Goal: Task Accomplishment & Management: Manage account settings

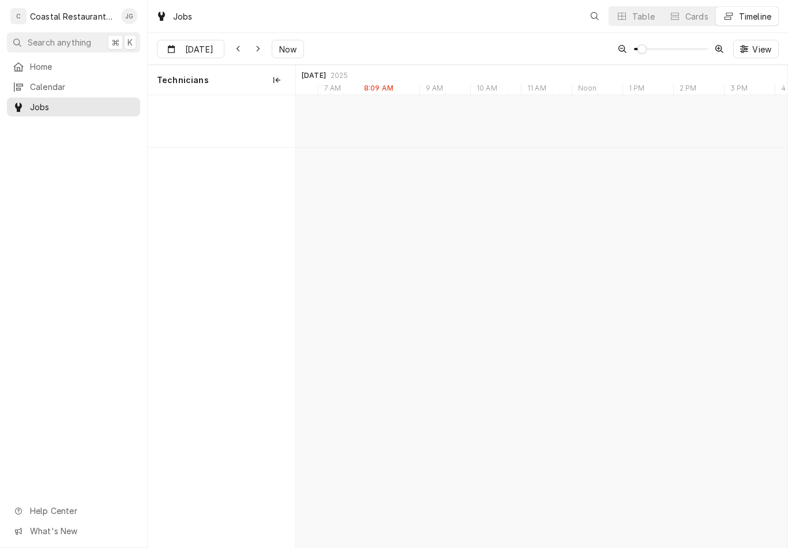
scroll to position [0, 9735]
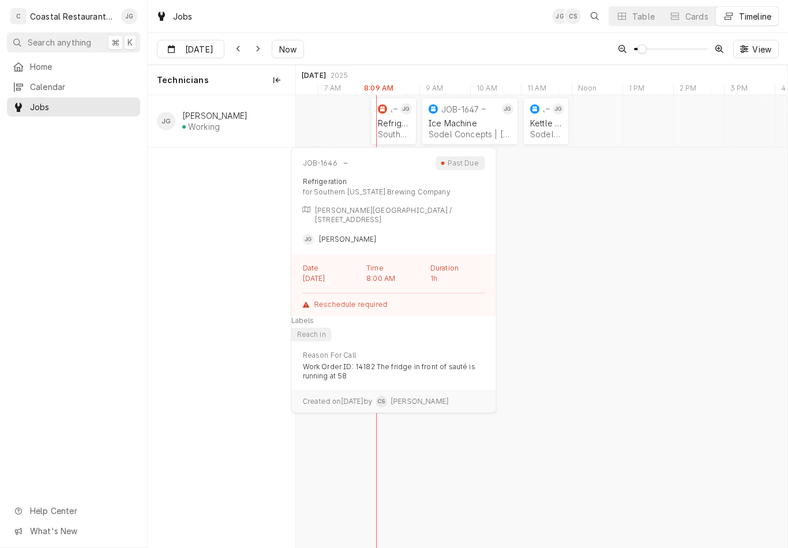
click at [397, 125] on div "Refrigeration" at bounding box center [394, 123] width 32 height 10
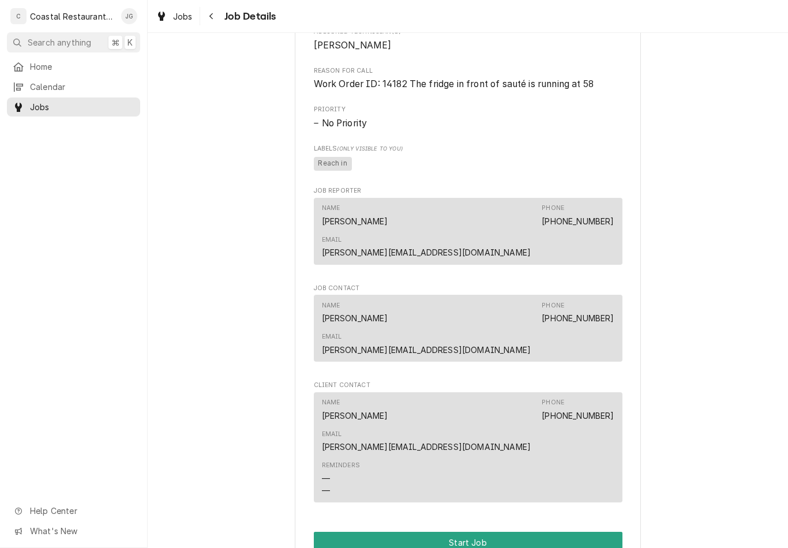
scroll to position [536, 0]
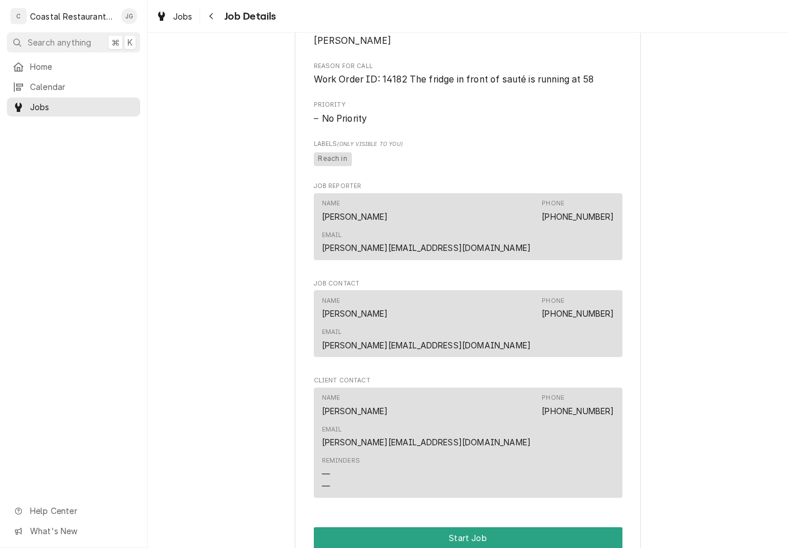
click at [478, 527] on button "Start Job" at bounding box center [468, 537] width 309 height 21
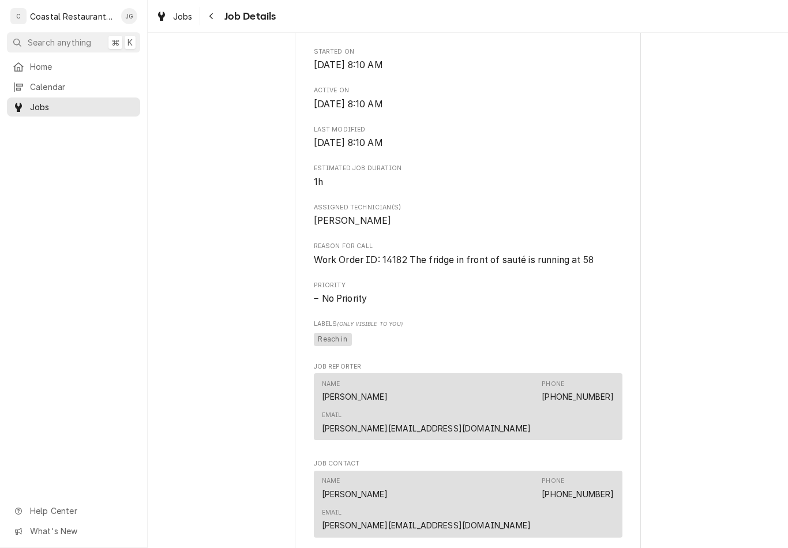
scroll to position [394, 0]
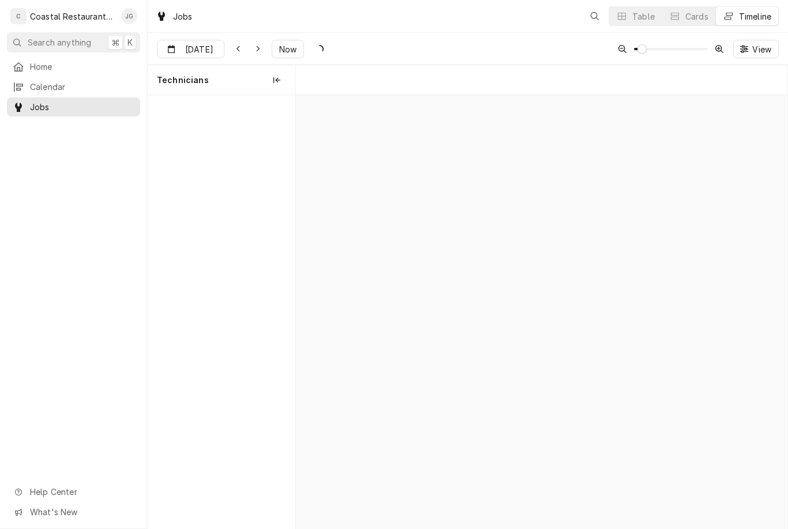
scroll to position [0, 9735]
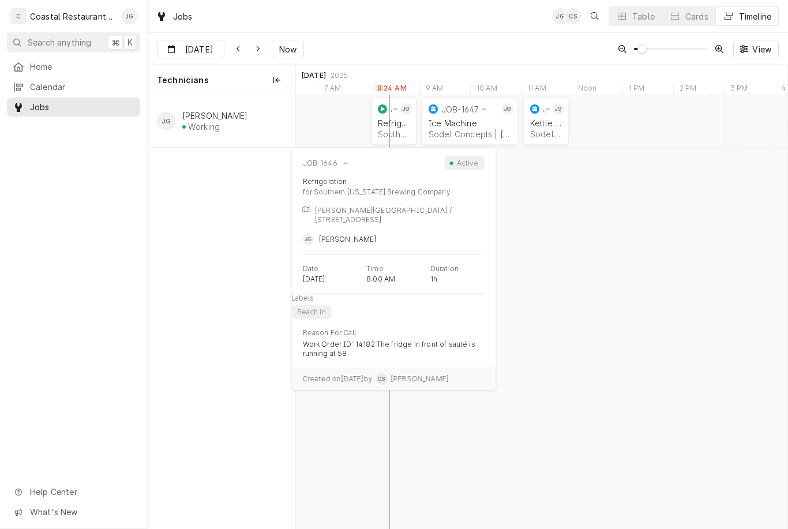
click at [396, 123] on div "Refrigeration" at bounding box center [394, 123] width 32 height 10
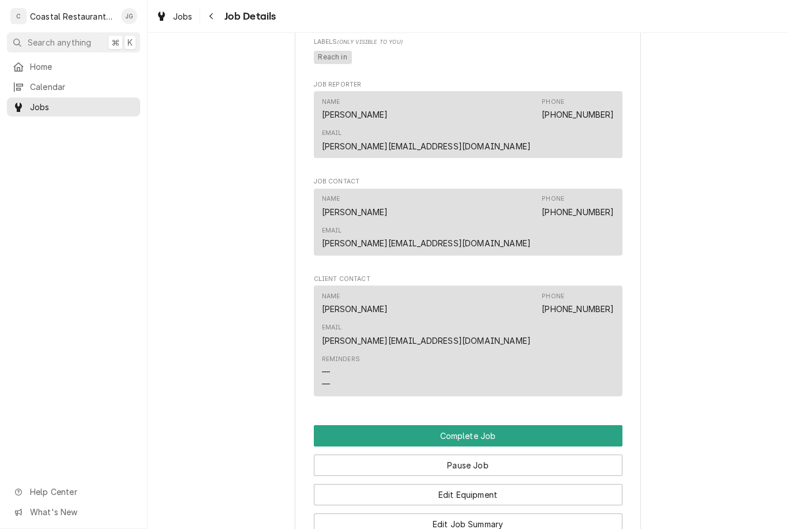
scroll to position [720, 0]
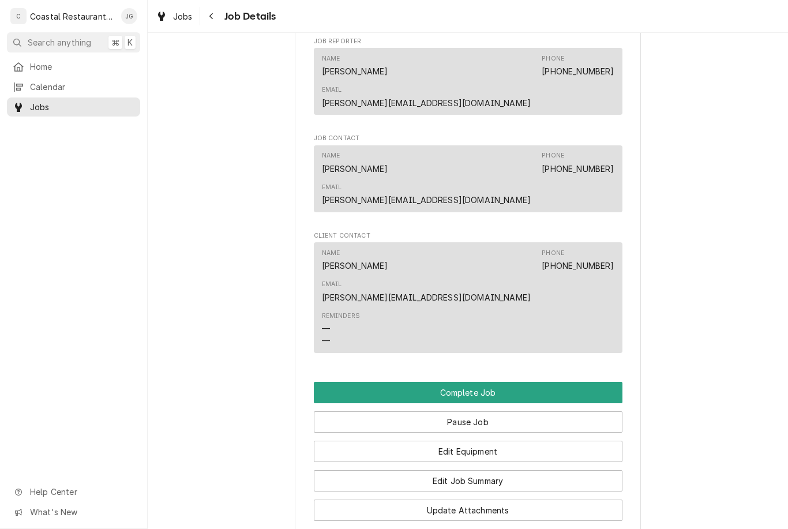
click at [498, 470] on button "Edit Job Summary" at bounding box center [468, 480] width 309 height 21
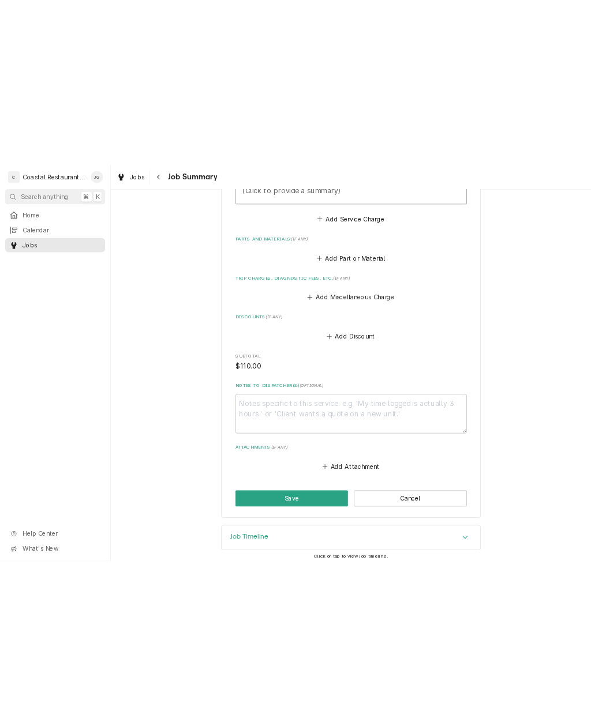
scroll to position [433, 0]
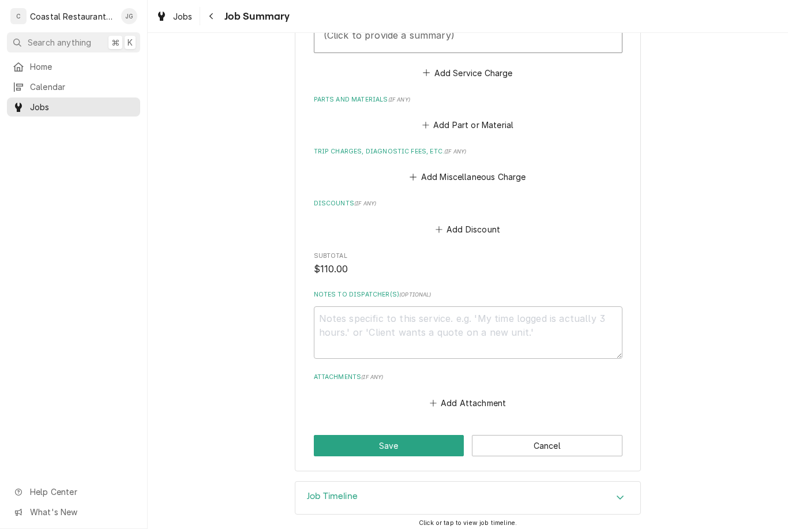
click at [457, 397] on button "Add Attachment" at bounding box center [467, 402] width 81 height 16
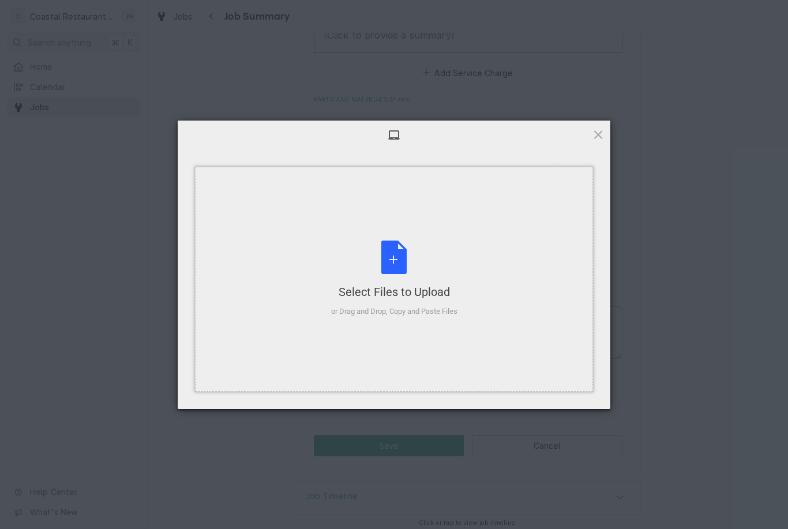
click at [442, 298] on div "Select Files to Upload" at bounding box center [394, 292] width 126 height 16
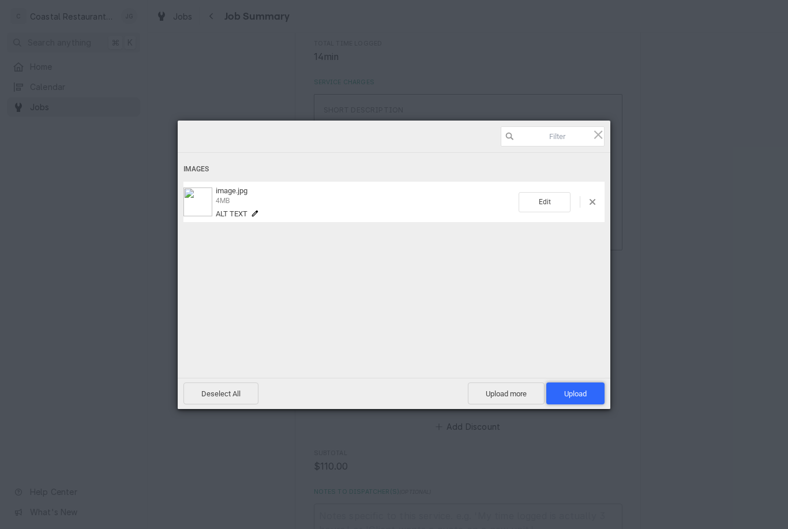
click at [583, 390] on span "Upload 1" at bounding box center [575, 393] width 22 height 9
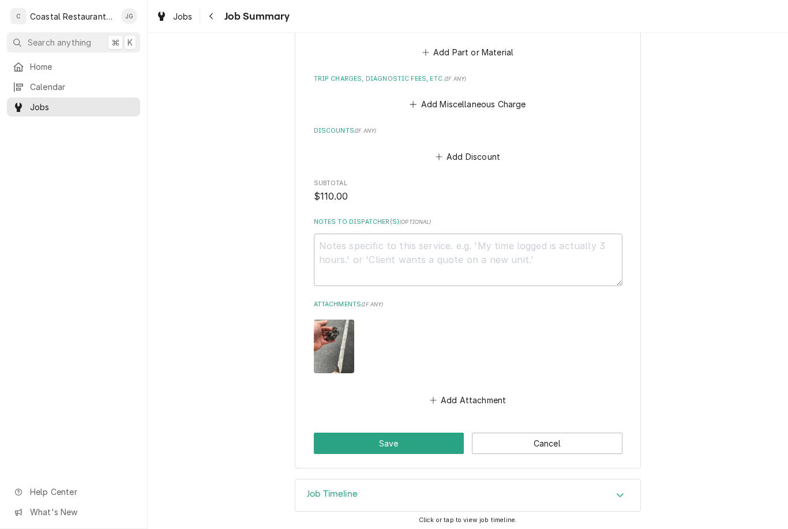
scroll to position [503, 0]
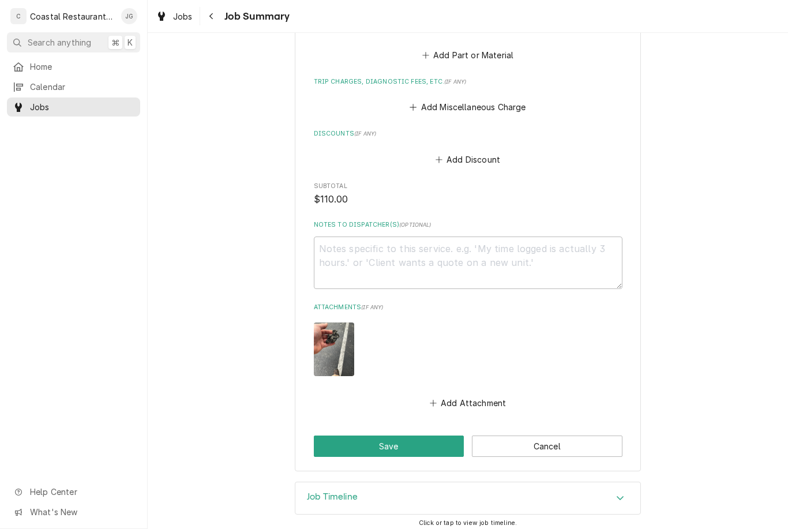
click at [430, 437] on button "Save" at bounding box center [389, 445] width 151 height 21
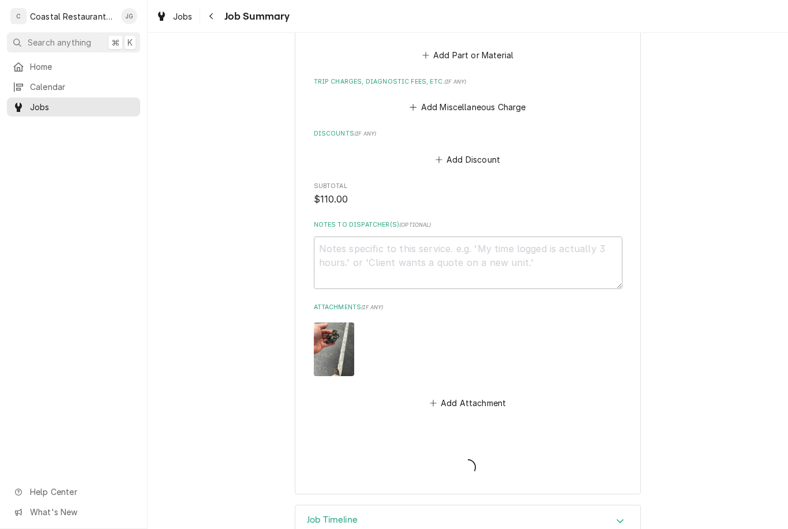
type textarea "x"
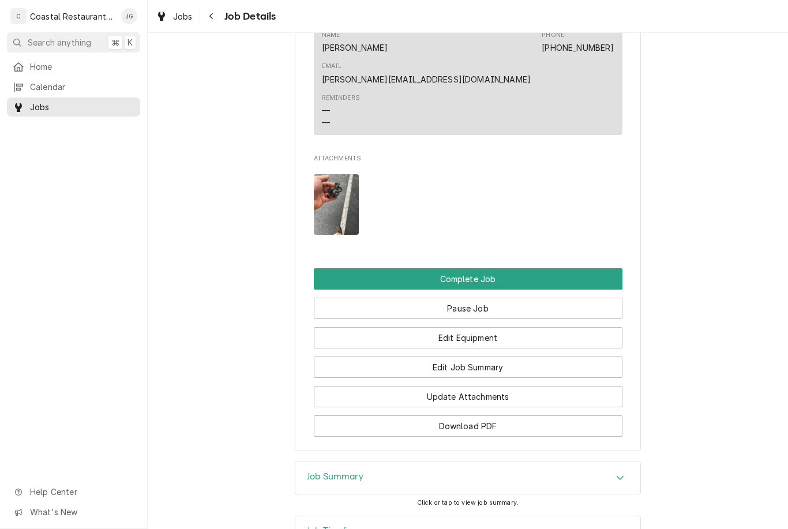
scroll to position [1028, 0]
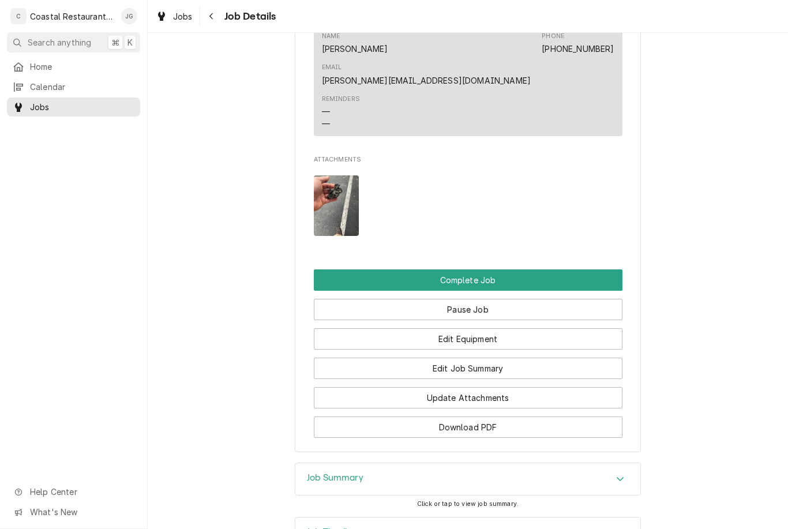
click at [527, 358] on button "Edit Job Summary" at bounding box center [468, 368] width 309 height 21
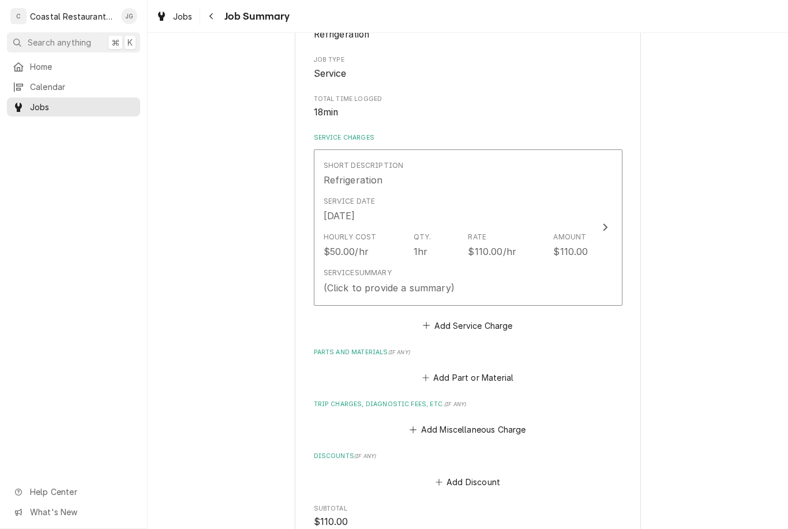
scroll to position [183, 0]
click at [427, 422] on button "Add Miscellaneous Charge" at bounding box center [468, 427] width 120 height 16
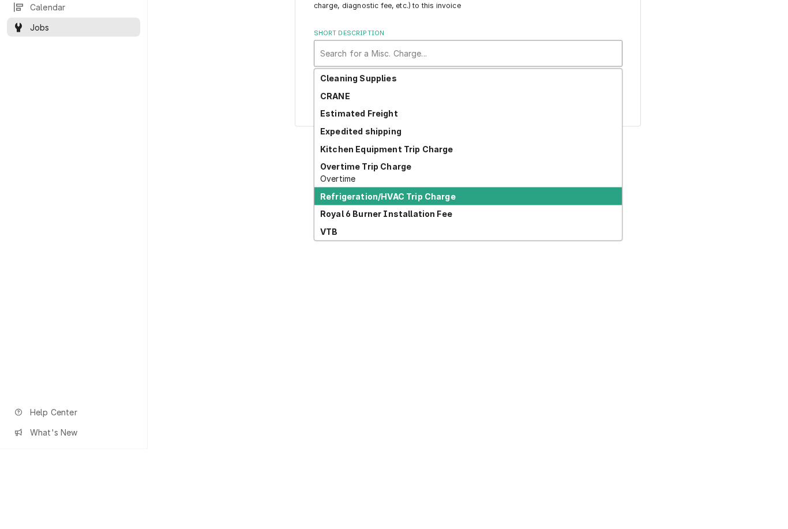
click at [461, 267] on div "Refrigeration/HVAC Trip Charge" at bounding box center [467, 276] width 307 height 18
type textarea "x"
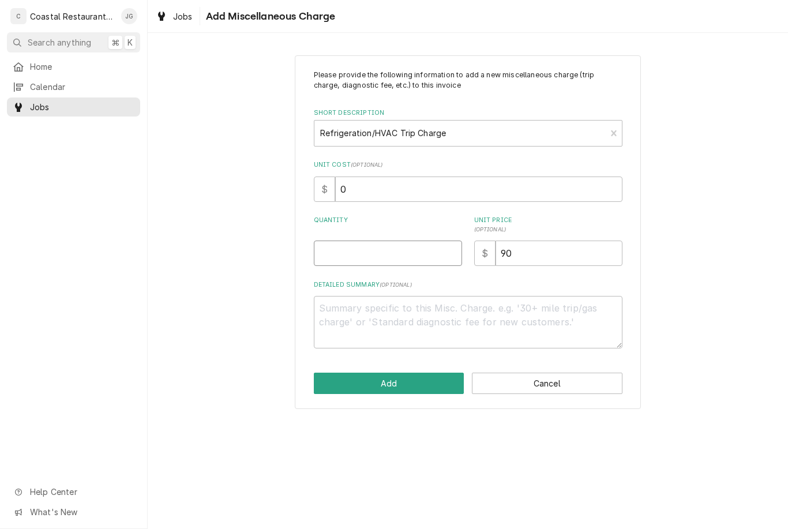
click at [414, 248] on input "Quantity" at bounding box center [388, 252] width 148 height 25
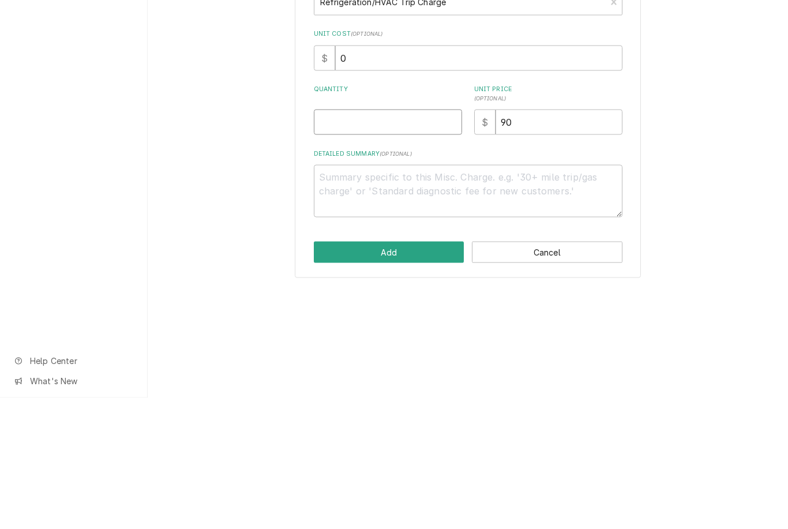
type input "1"
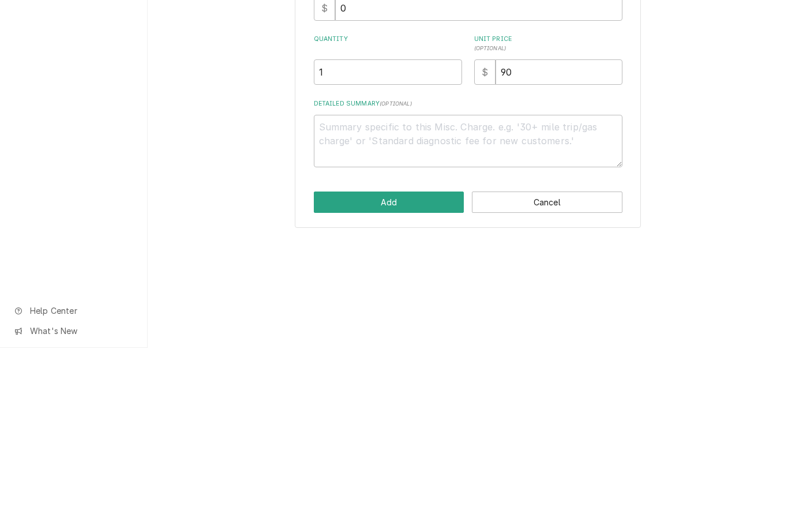
click at [420, 373] on button "Add" at bounding box center [389, 383] width 151 height 21
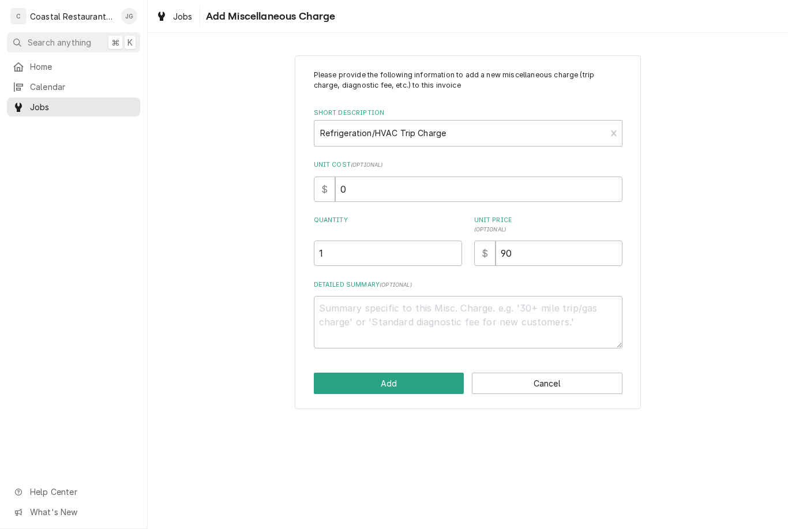
scroll to position [183, 0]
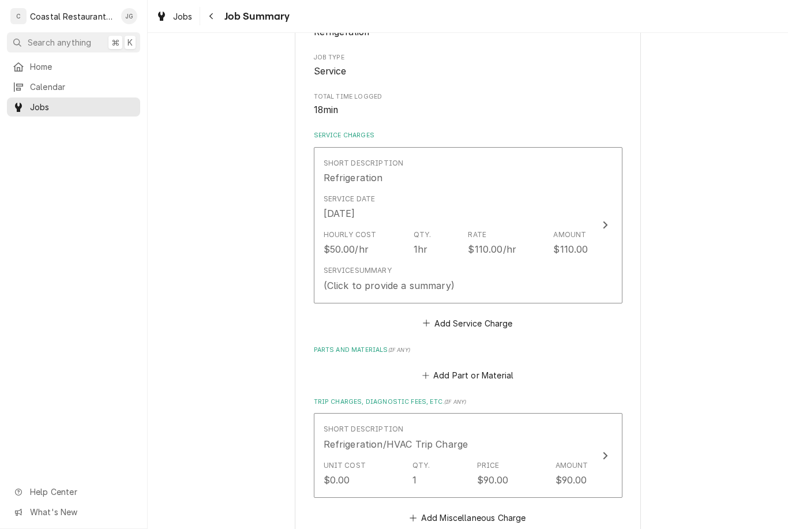
click at [480, 268] on div "Service Summary (Click to provide a summary)" at bounding box center [456, 279] width 265 height 36
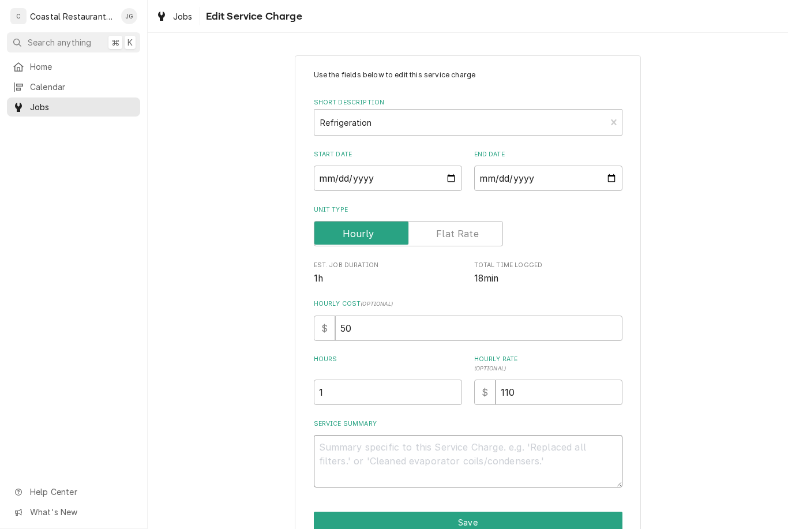
click at [409, 447] on textarea "Service Summary" at bounding box center [468, 461] width 309 height 52
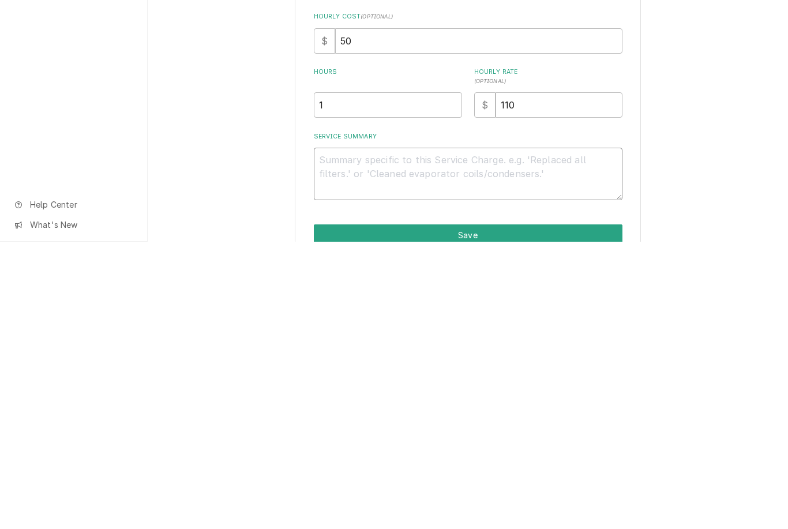
type textarea "x"
type textarea "Arr"
type textarea "x"
type textarea "Arriv"
type textarea "x"
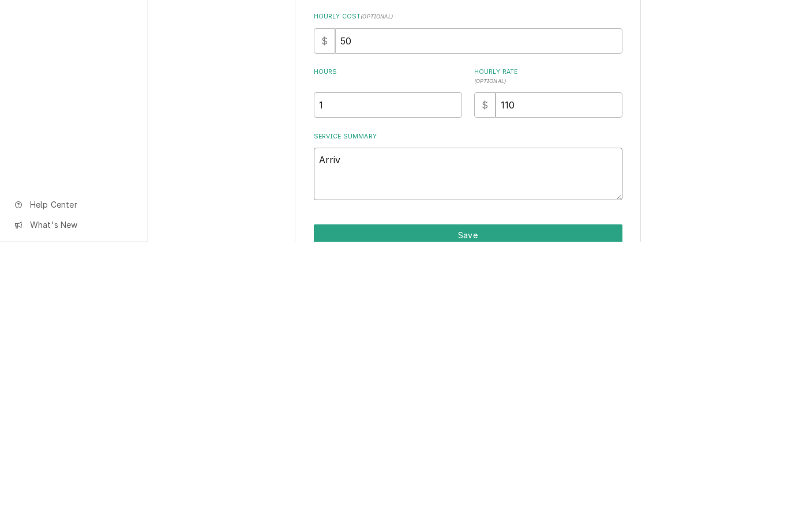
type textarea "Arrived"
type textarea "x"
type textarea "Arrived on site"
type textarea "x"
type textarea "Arrived on site found"
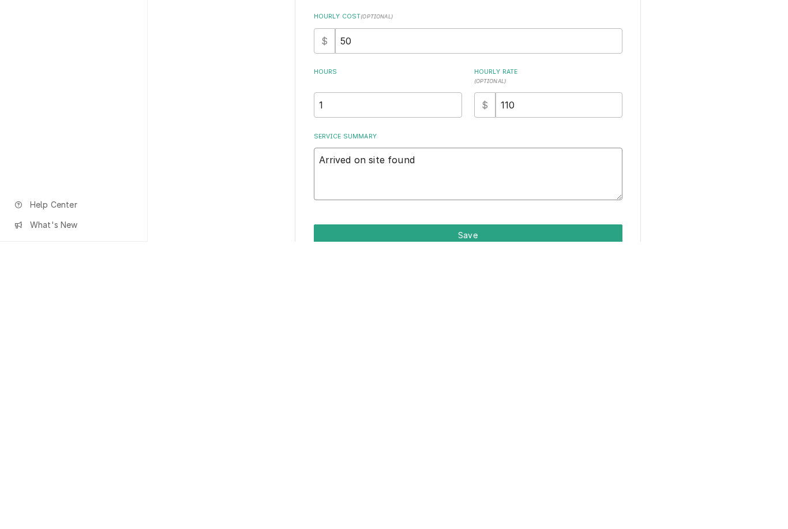
type textarea "x"
type textarea "Arrived on site found unit"
type textarea "x"
type textarea "Arrived on site found unit off"
type textarea "x"
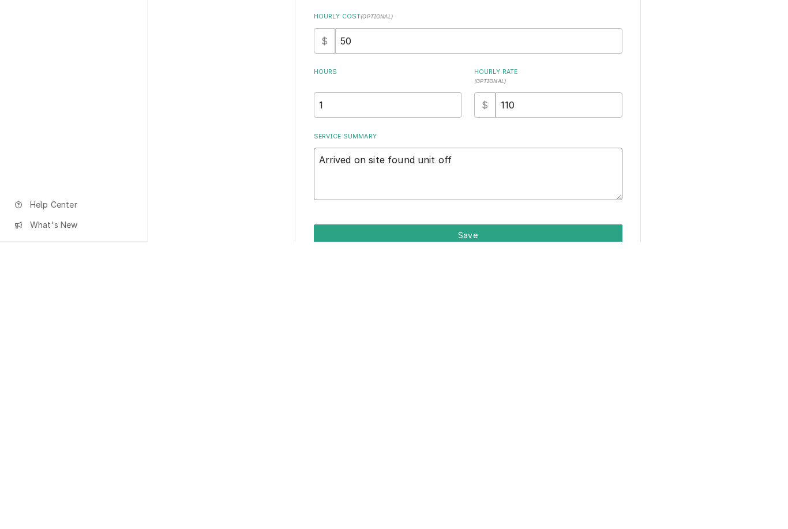
type textarea "Arrived on site found unit off plugged"
type textarea "x"
type textarea "Arrived on site found unit off plugged back"
type textarea "x"
type textarea "Arrived on site found unit off plugged back in"
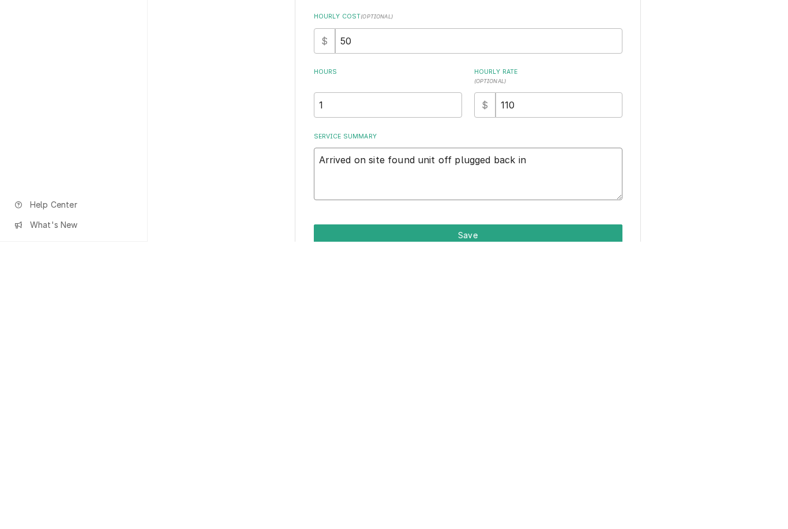
type textarea "x"
type textarea "Arrived on site found unit off, plugged back in compress"
type textarea "x"
type textarea "Arrived on site found unit off, plugged back in compressor"
type textarea "x"
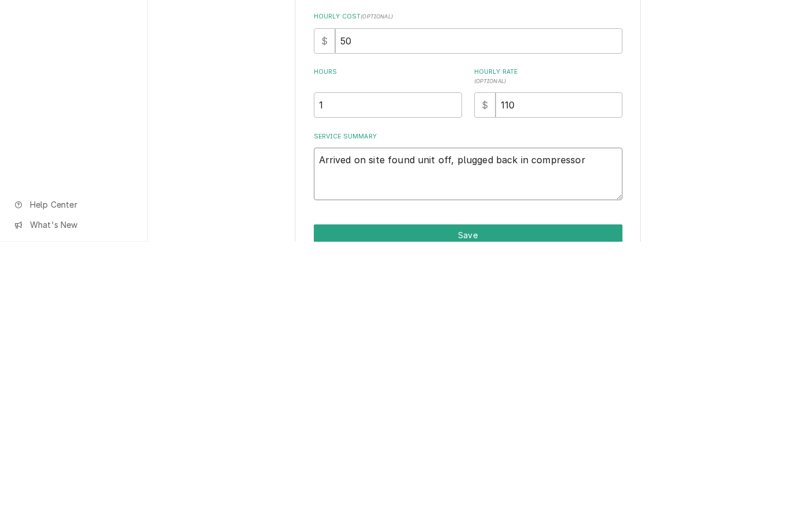
type textarea "Arrived on site found unit off plugged back in compressor comes on"
type textarea "x"
type textarea "Arrived on site found unit off plugged back in compressor comes on found"
type textarea "x"
type textarea "Arrived on site found unit off plugged back in compressor comes on found con"
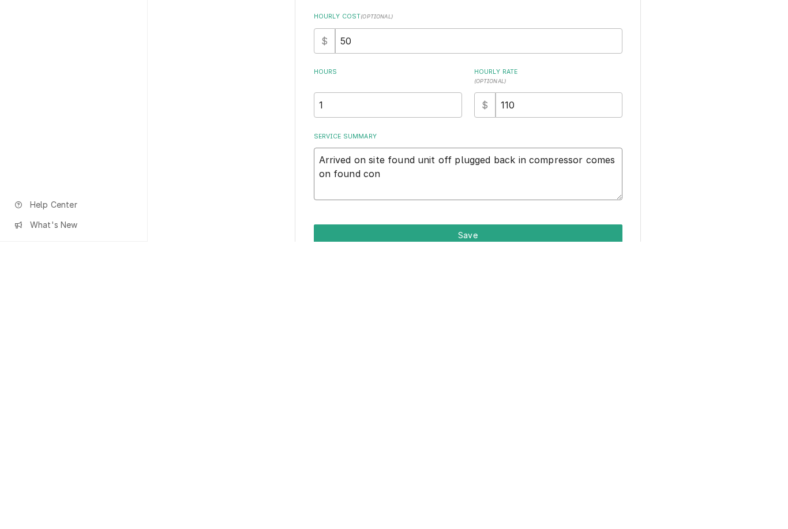
type textarea "x"
type textarea "Arrived on site found unit off plugged back in compressor comes on found conden…"
type textarea "x"
type textarea "Arrived on site found unit off plugged back in compressor comes on found conden…"
type textarea "x"
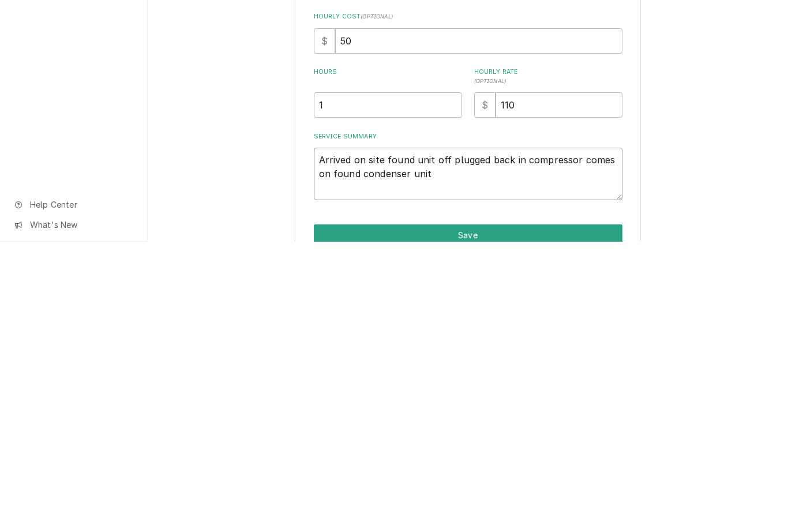
type textarea "Arrived on site found unit off plugged back in compressor comes on found conden…"
type textarea "x"
type textarea "Arrived on site found unit off plugged back in compressor comes on found conden…"
type textarea "x"
type textarea "Arrived on site found unit off plugged back in compressor comes on found conden…"
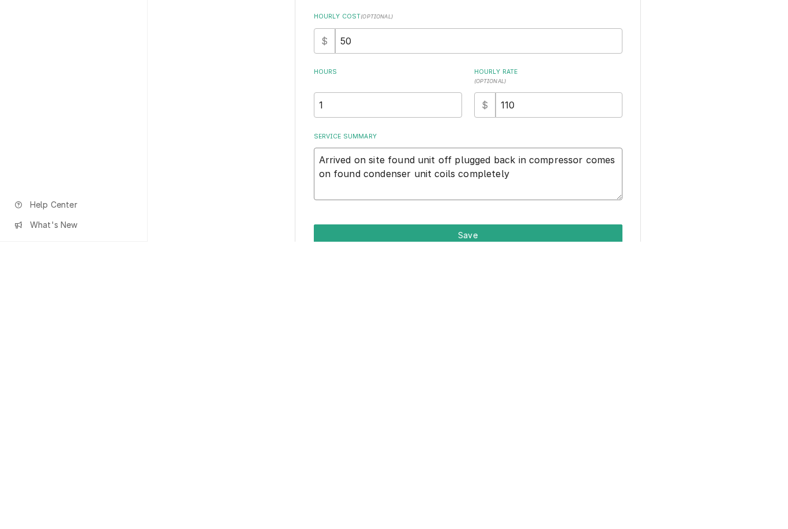
type textarea "x"
type textarea "Arrived on site found unit off plugged back in compressor comes on found conden…"
type textarea "x"
type textarea "Arrived on site found unit off plugged back in compressor comes on found conden…"
type textarea "x"
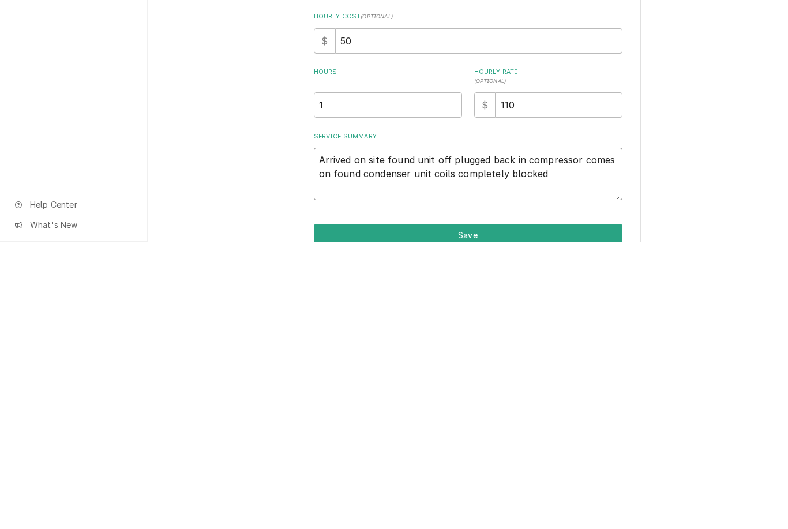
type textarea "Arrived on site found unit off plugged back in compressor comes on found conden…"
type textarea "x"
type textarea "Arrived on site found unit off plugged back in compressor comes on found conden…"
type textarea "x"
type textarea "Arrived on site found unit off plugged back in compressor comes on found conden…"
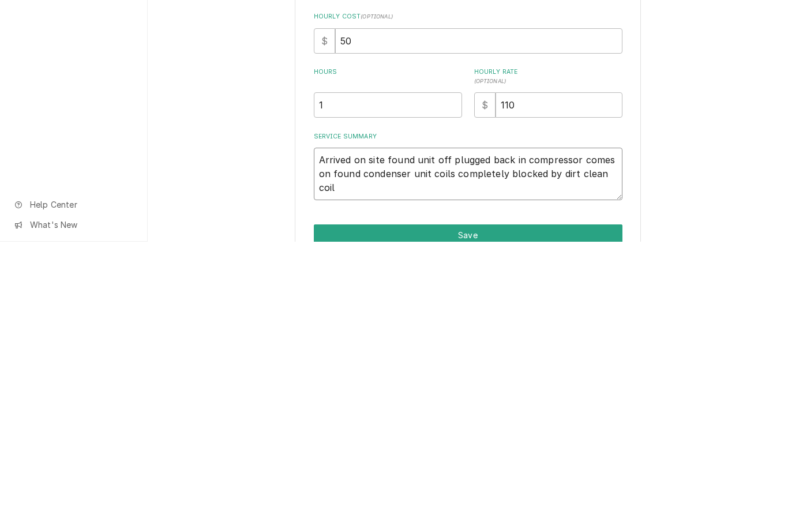
type textarea "x"
type textarea "Arrived on site found unit off plugged back in compressor comes on found conden…"
type textarea "x"
type textarea "Arrived on site found unit off plugged back in compressor comes on found conden…"
type textarea "x"
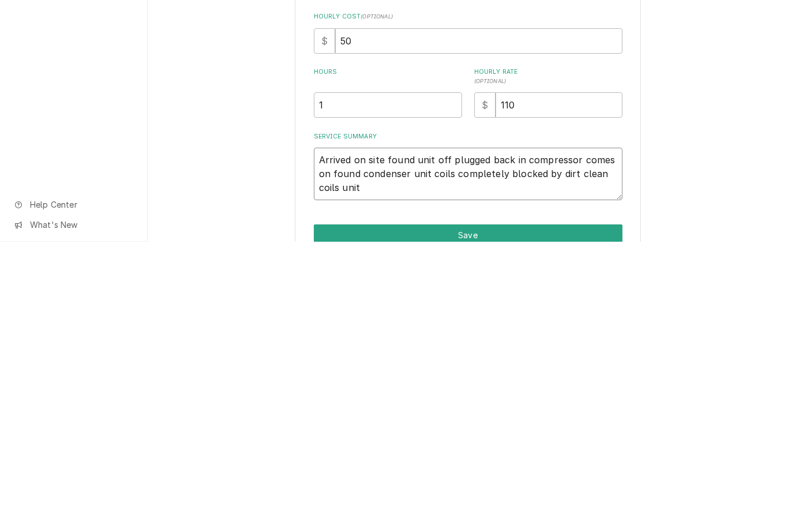
type textarea "Arrived on site found unit off plugged back in compressor comes on found conden…"
type textarea "x"
type textarea "Arrived on site found unit off plugged back in compressor comes on found conden…"
type textarea "x"
type textarea "Arrived on site found unit off plugged back in compressor comes on found conden…"
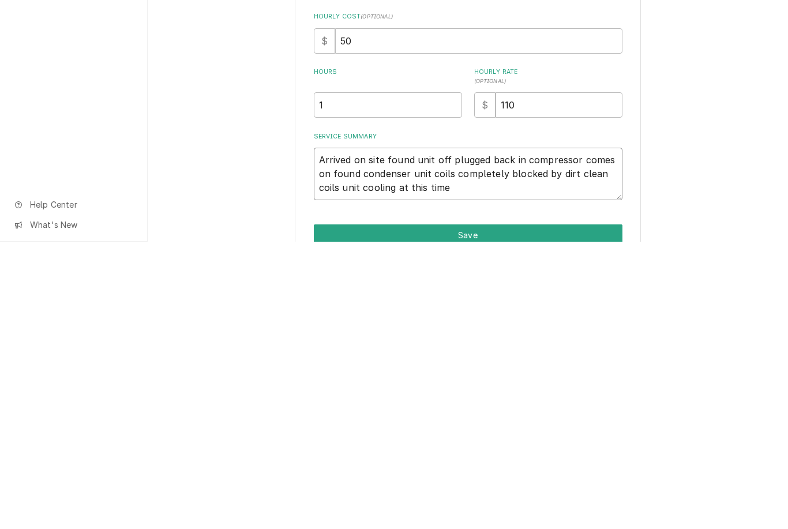
type textarea "x"
type textarea "Arrived on site found unit off plugged back in compressor comes on found conden…"
click at [688, 162] on div "Use the fields below to edit this service charge Short Description Refrigeratio…" at bounding box center [468, 316] width 640 height 542
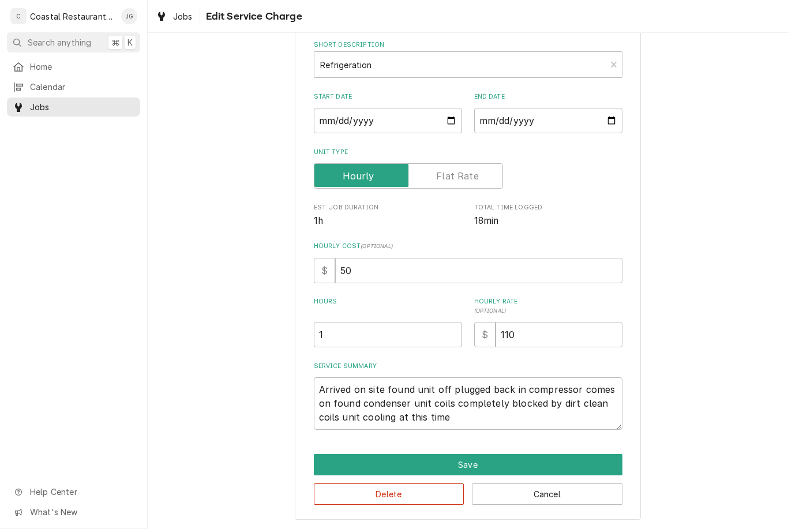
click at [509, 466] on button "Save" at bounding box center [468, 464] width 309 height 21
type textarea "x"
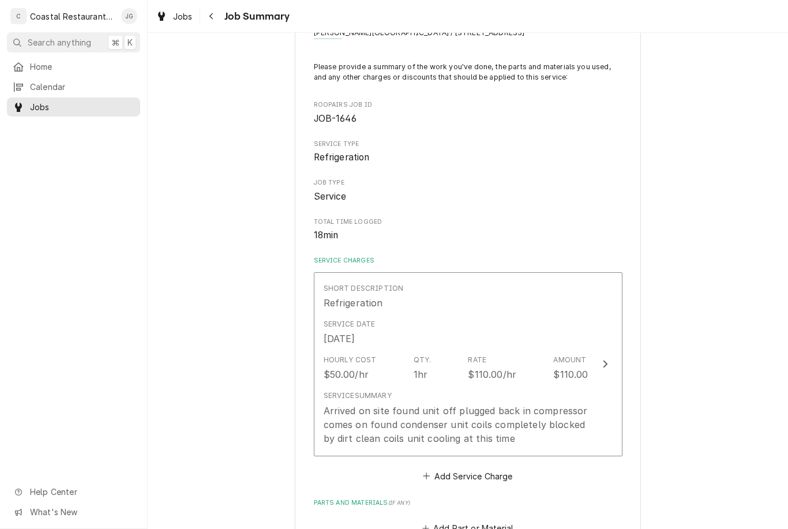
scroll to position [183, 0]
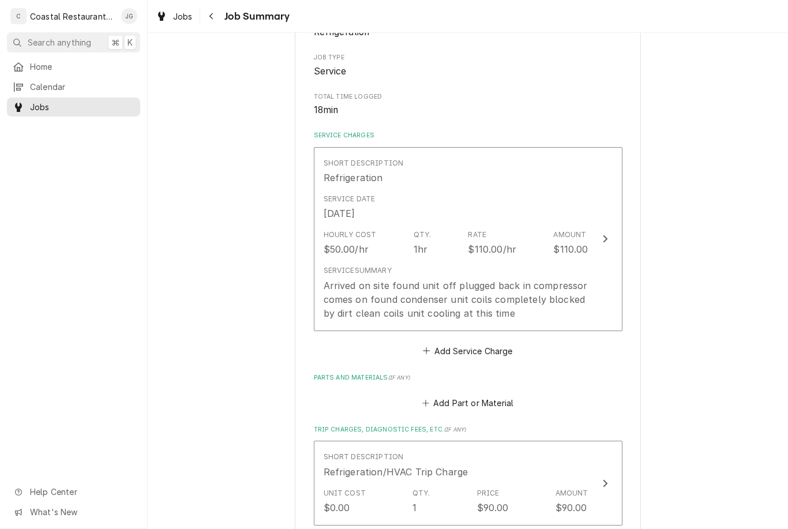
click at [435, 400] on button "Add Part or Material" at bounding box center [467, 403] width 95 height 16
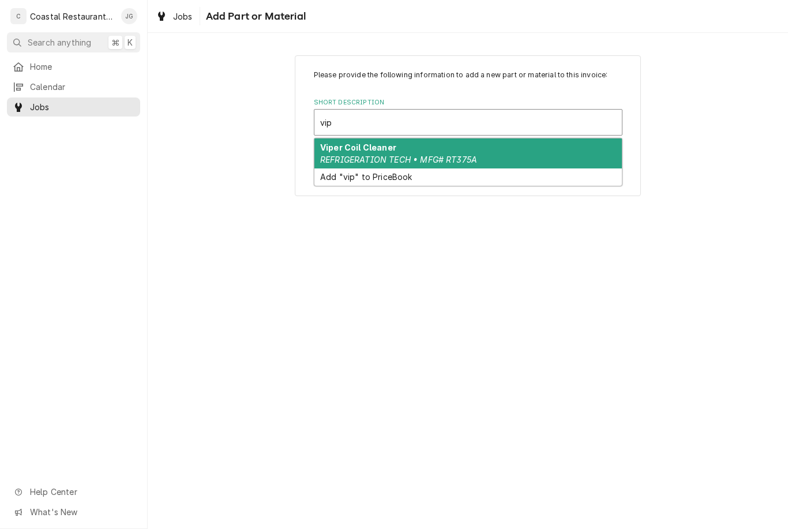
click at [411, 146] on div "Viper Coil Cleaner REFRIGERATION TECH • MFG# RT375A" at bounding box center [467, 153] width 307 height 30
type input "vip"
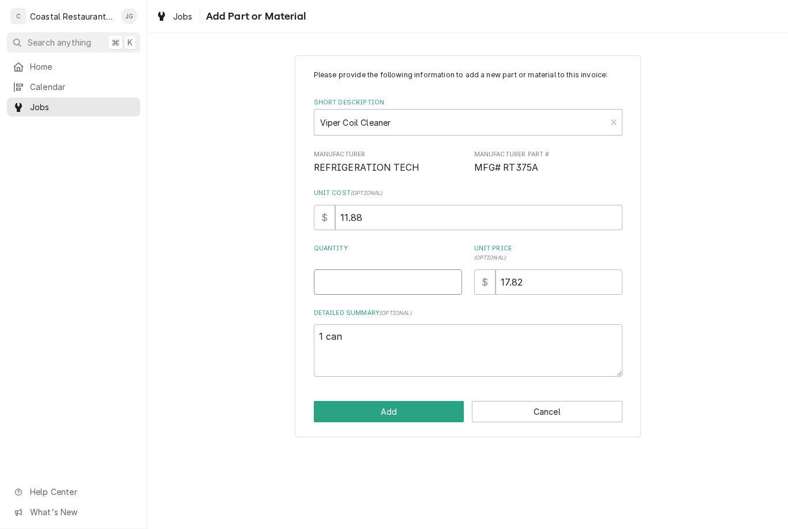
click at [405, 284] on input "Quantity" at bounding box center [388, 281] width 148 height 25
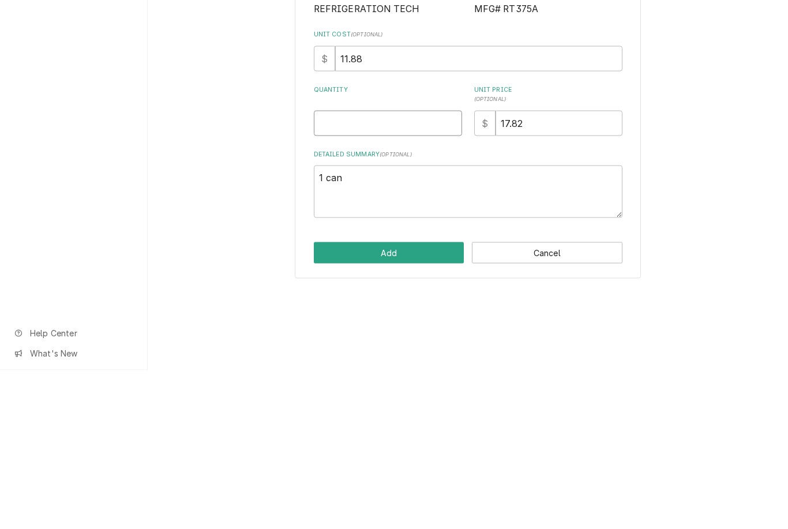
type textarea "x"
type input "1"
click at [699, 170] on div "Please provide the following information to add a new part or material to this …" at bounding box center [468, 246] width 640 height 402
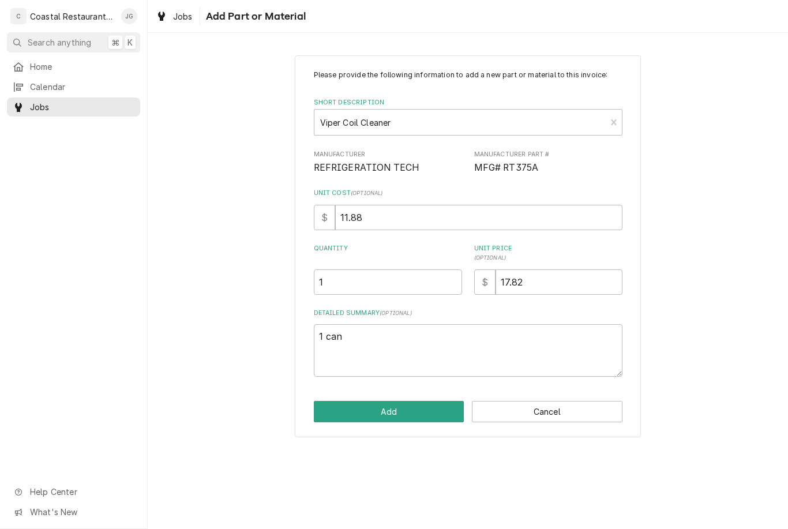
click at [423, 409] on button "Add" at bounding box center [389, 411] width 151 height 21
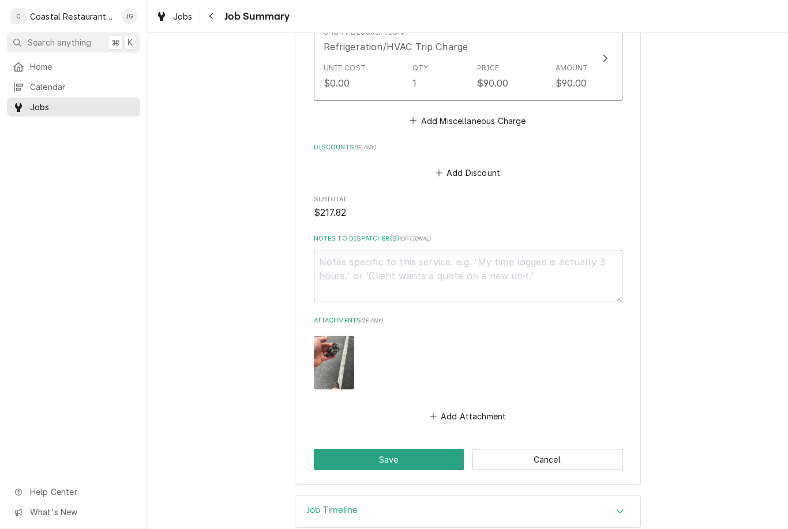
scroll to position [771, 0]
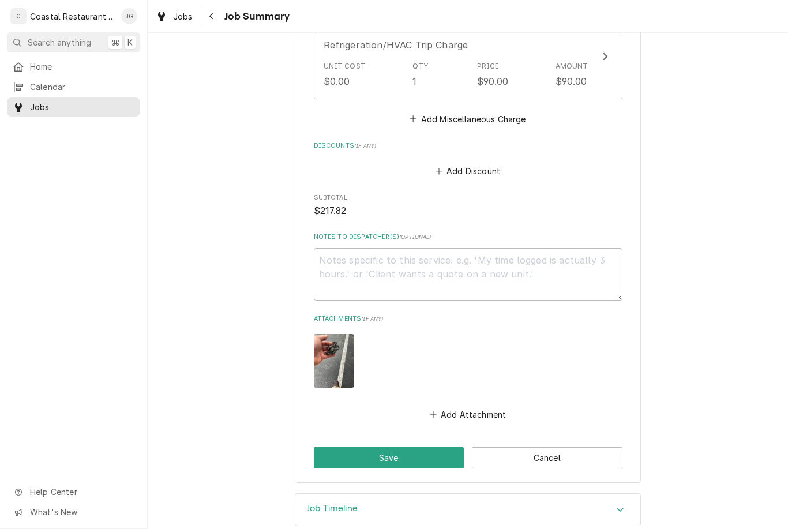
click at [415, 456] on button "Save" at bounding box center [389, 457] width 151 height 21
type textarea "x"
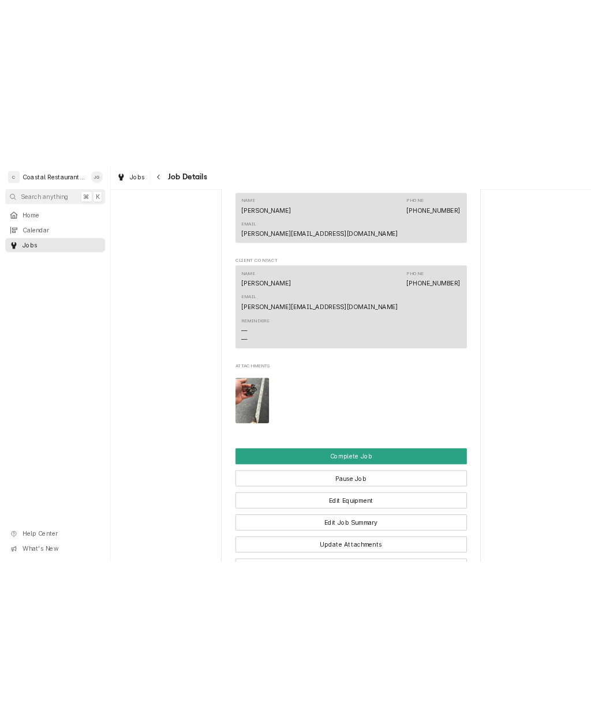
scroll to position [867, 0]
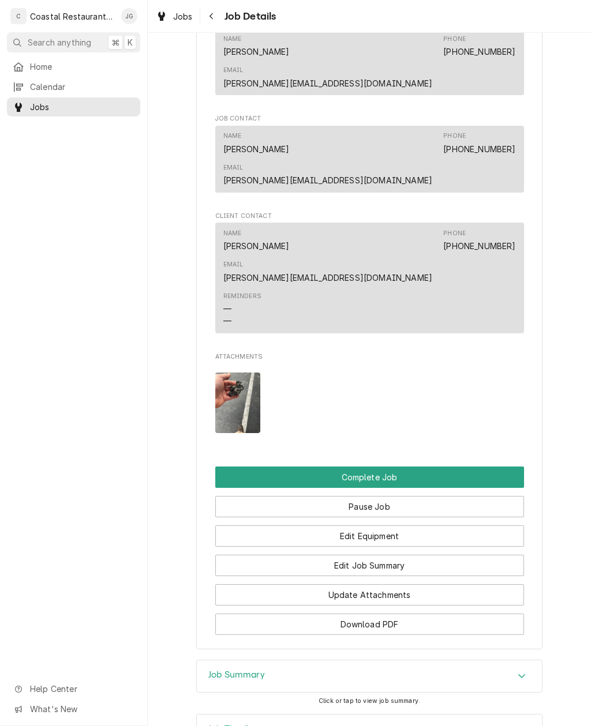
click at [400, 467] on button "Complete Job" at bounding box center [369, 477] width 309 height 21
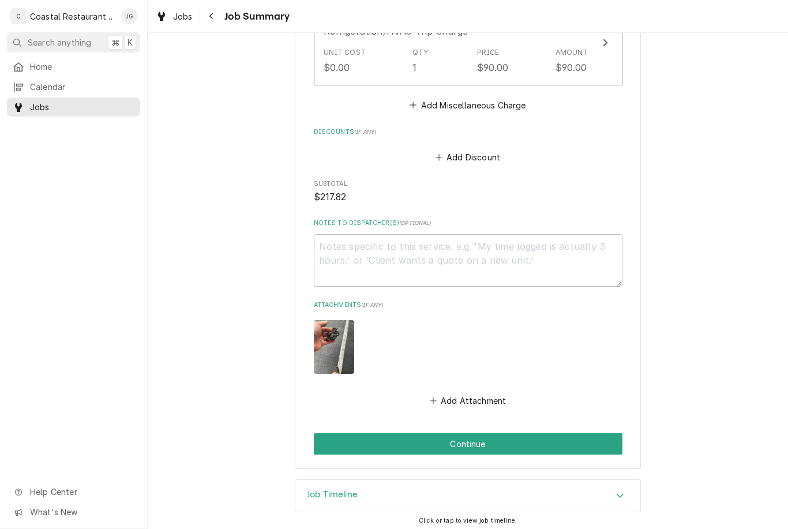
scroll to position [784, 0]
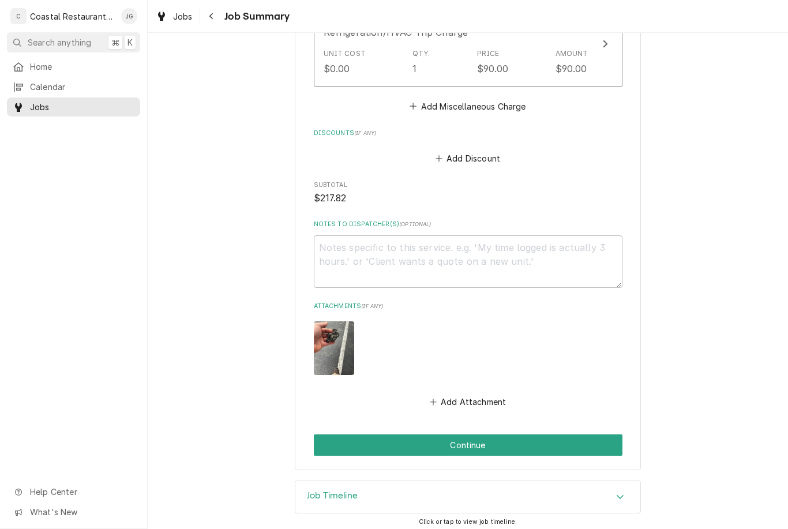
click at [536, 440] on button "Continue" at bounding box center [468, 444] width 309 height 21
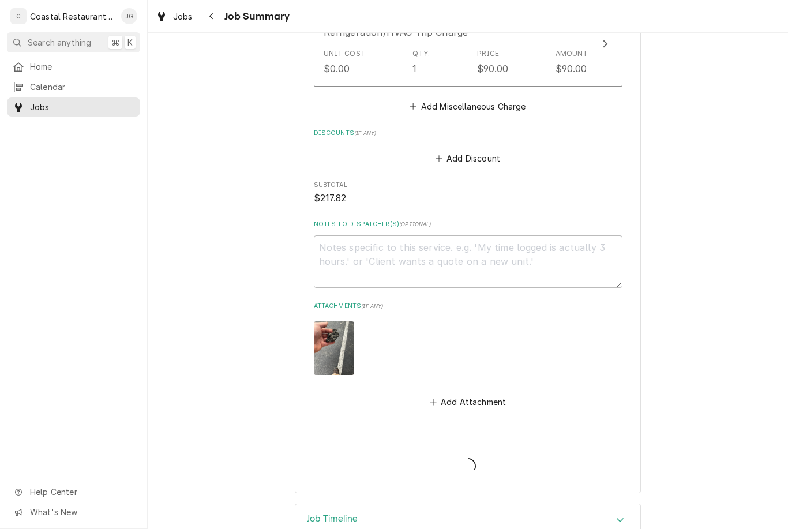
type textarea "x"
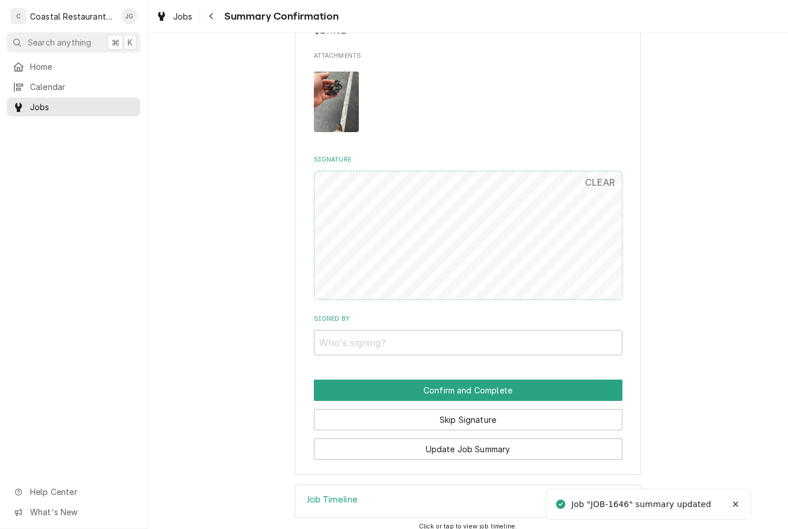
scroll to position [798, 0]
click at [505, 409] on button "Skip Signature" at bounding box center [468, 419] width 309 height 21
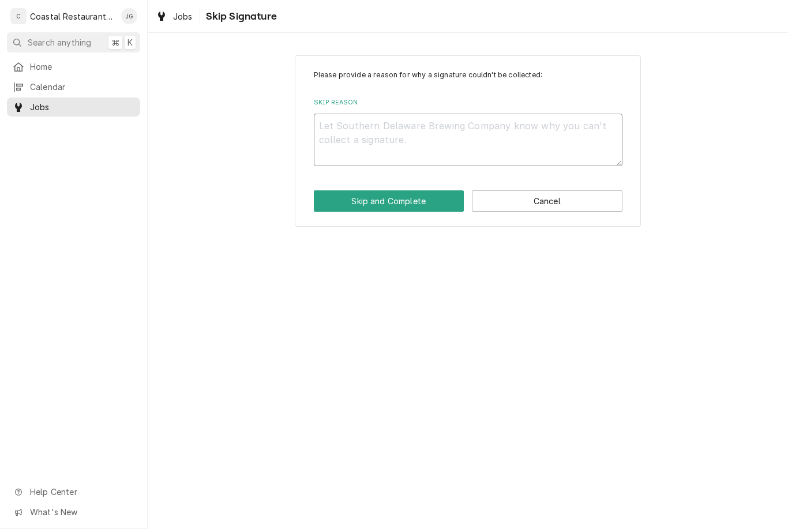
click at [432, 127] on textarea "Skip Reason" at bounding box center [468, 140] width 309 height 52
type textarea "x"
type textarea "N"
type textarea "x"
type textarea "No"
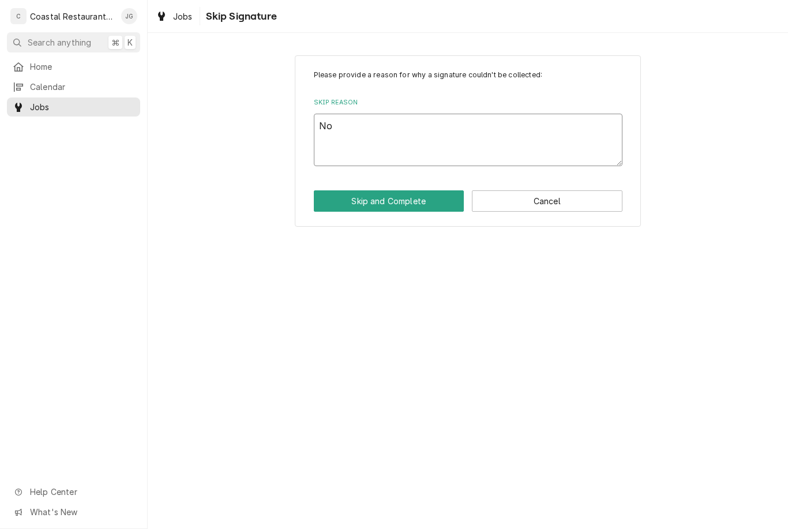
type textarea "x"
type textarea "N"
type textarea "x"
type textarea "M"
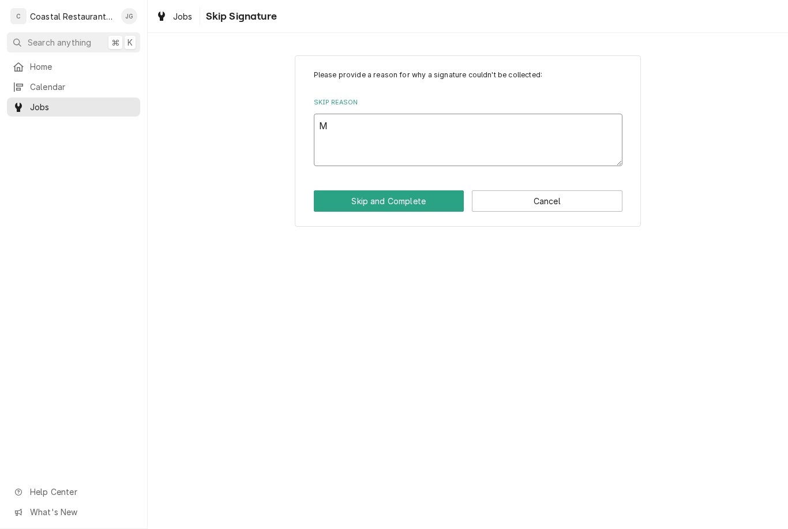
type textarea "x"
type textarea "Ma"
type textarea "x"
type textarea "Man"
type textarea "x"
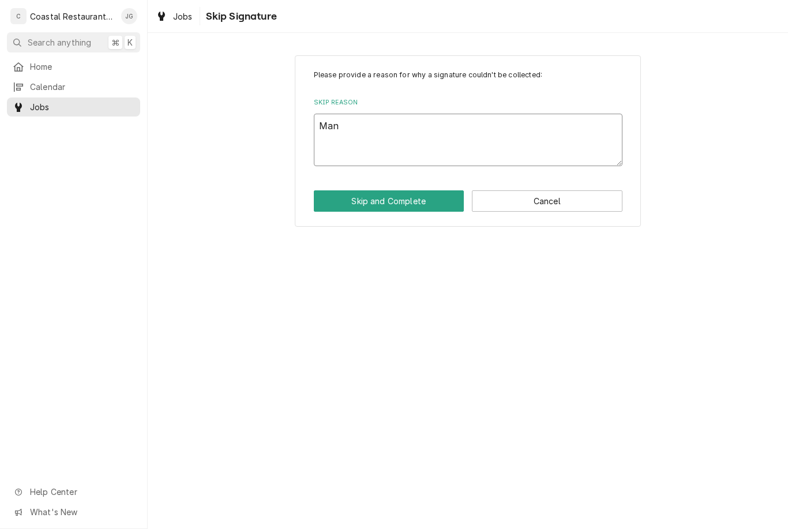
type textarea "Manager"
type textarea "x"
type textarea "Manager"
type textarea "x"
type textarea "Manager not"
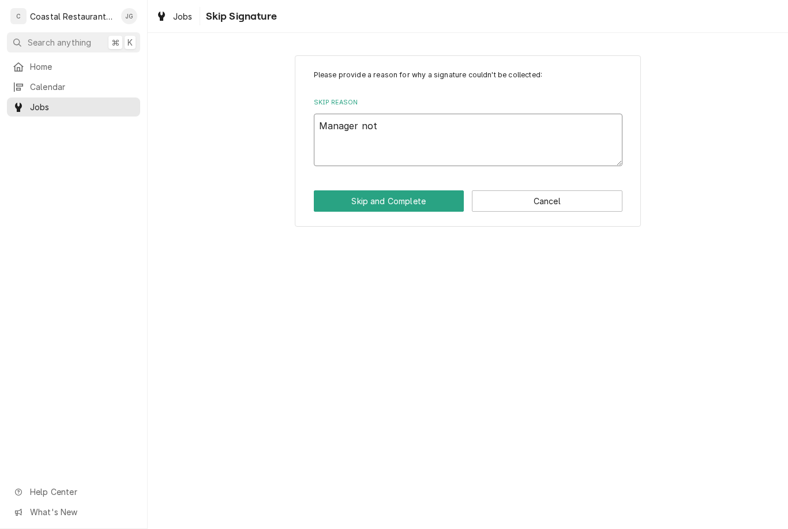
type textarea "x"
type textarea "Manager not"
type textarea "x"
type textarea "Manager not onsite"
type textarea "x"
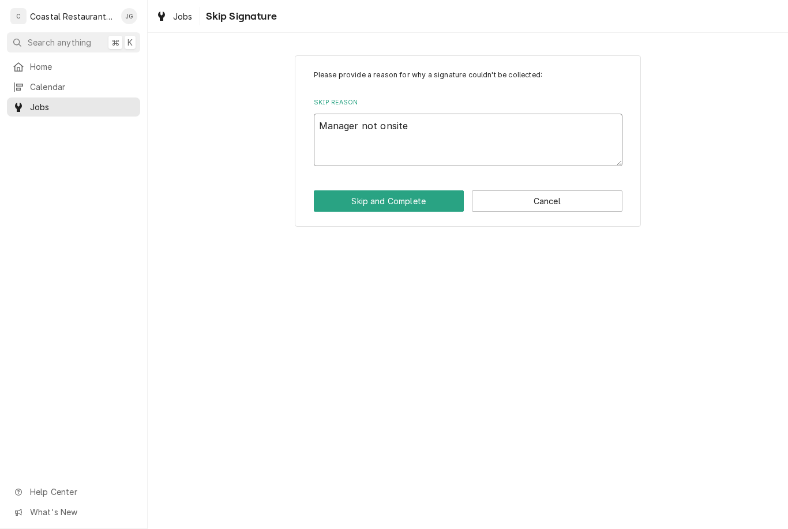
type textarea "Manager not onsite"
click at [405, 208] on button "Skip and Complete" at bounding box center [389, 200] width 151 height 21
type textarea "x"
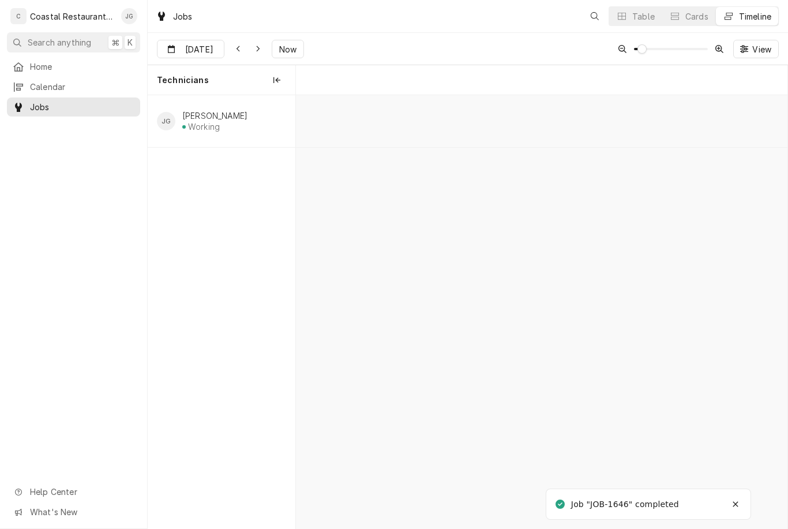
scroll to position [0, 9735]
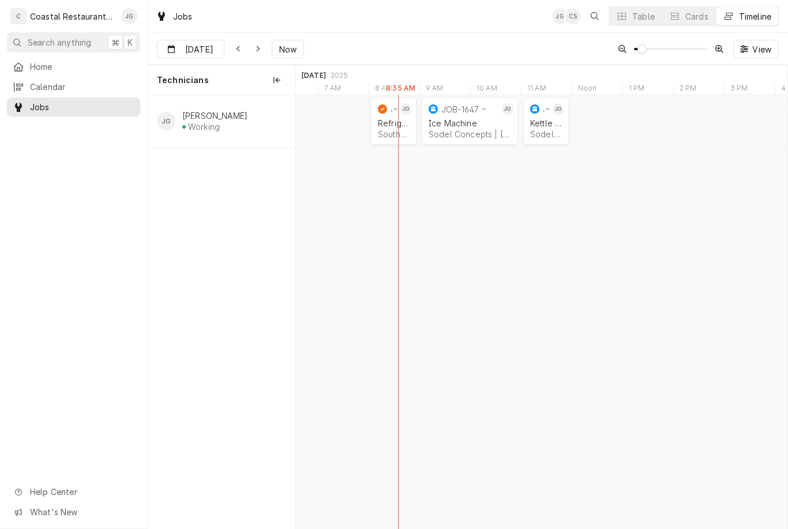
click at [472, 134] on div "Sodel Concepts | [PERSON_NAME][GEOGRAPHIC_DATA], 19930" at bounding box center [470, 134] width 82 height 10
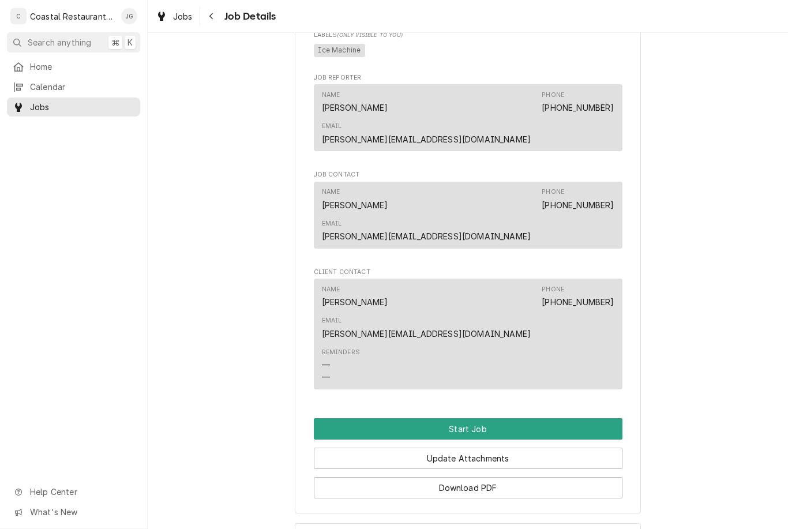
scroll to position [700, 0]
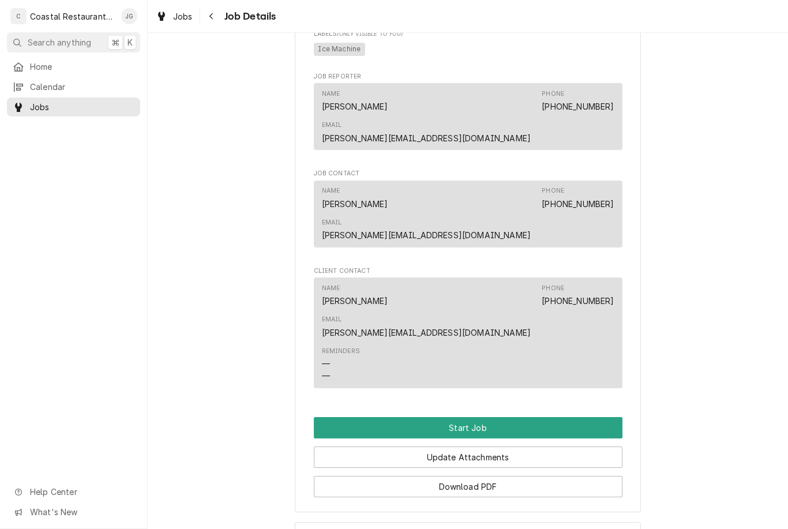
click at [481, 417] on button "Start Job" at bounding box center [468, 427] width 309 height 21
